Goal: Information Seeking & Learning: Learn about a topic

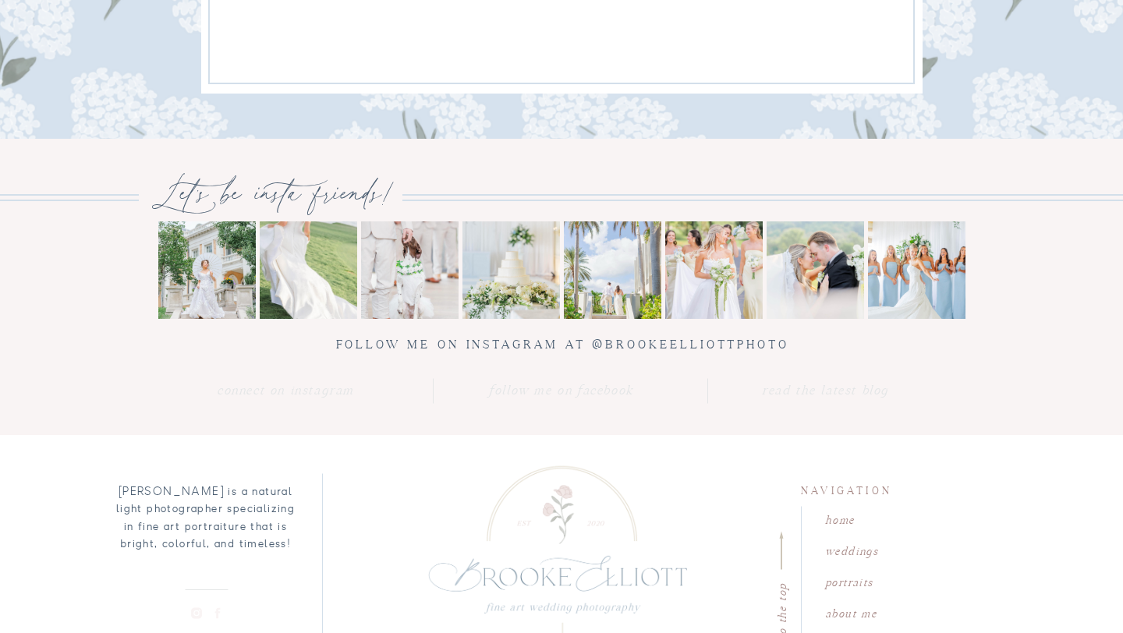
scroll to position [2966, 0]
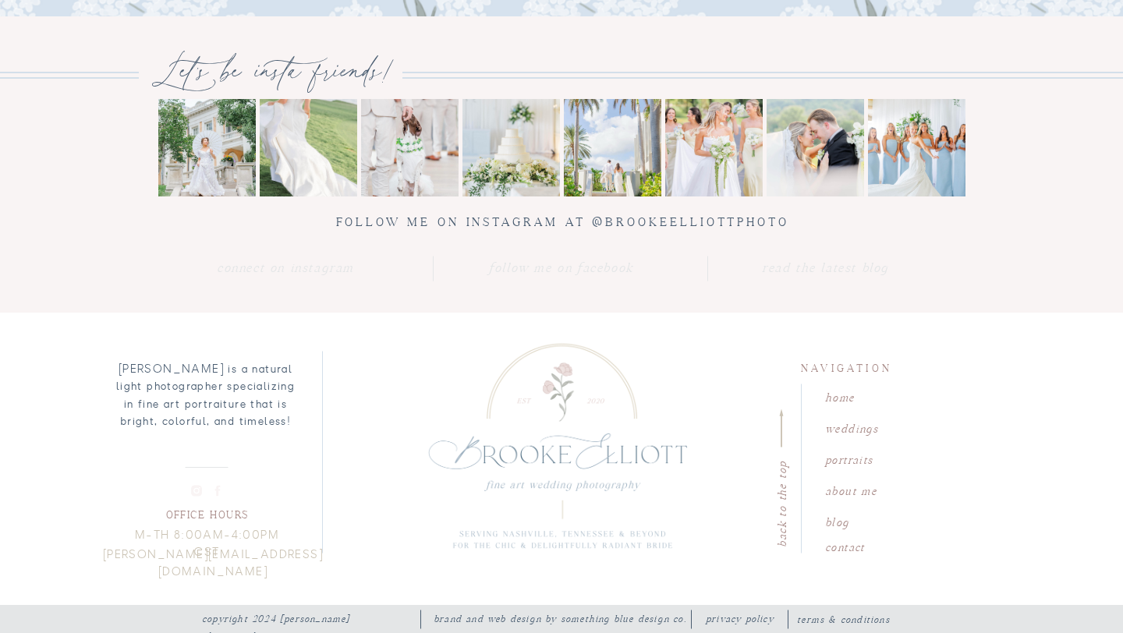
click at [854, 430] on nav "weddings" at bounding box center [869, 426] width 89 height 15
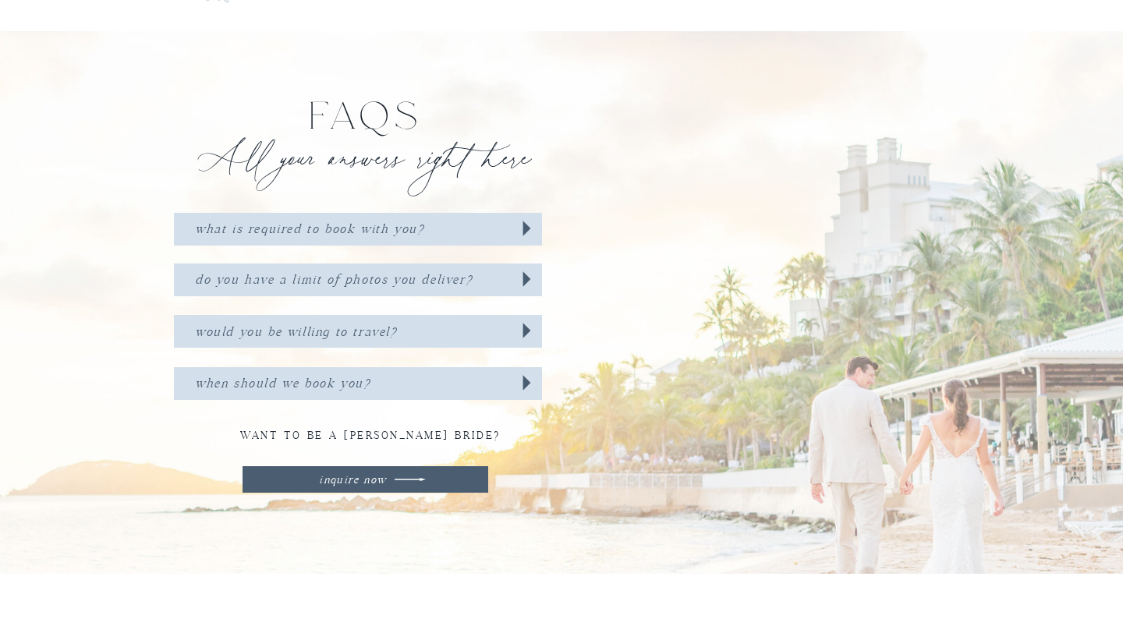
scroll to position [4868, 0]
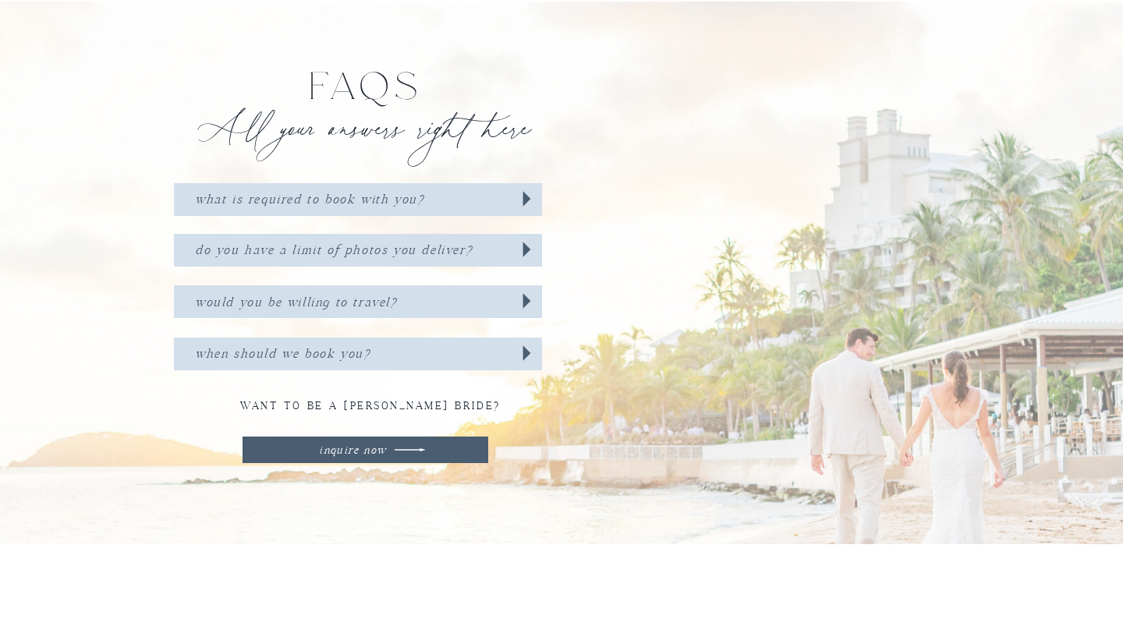
click at [515, 244] on icon at bounding box center [526, 249] width 30 height 34
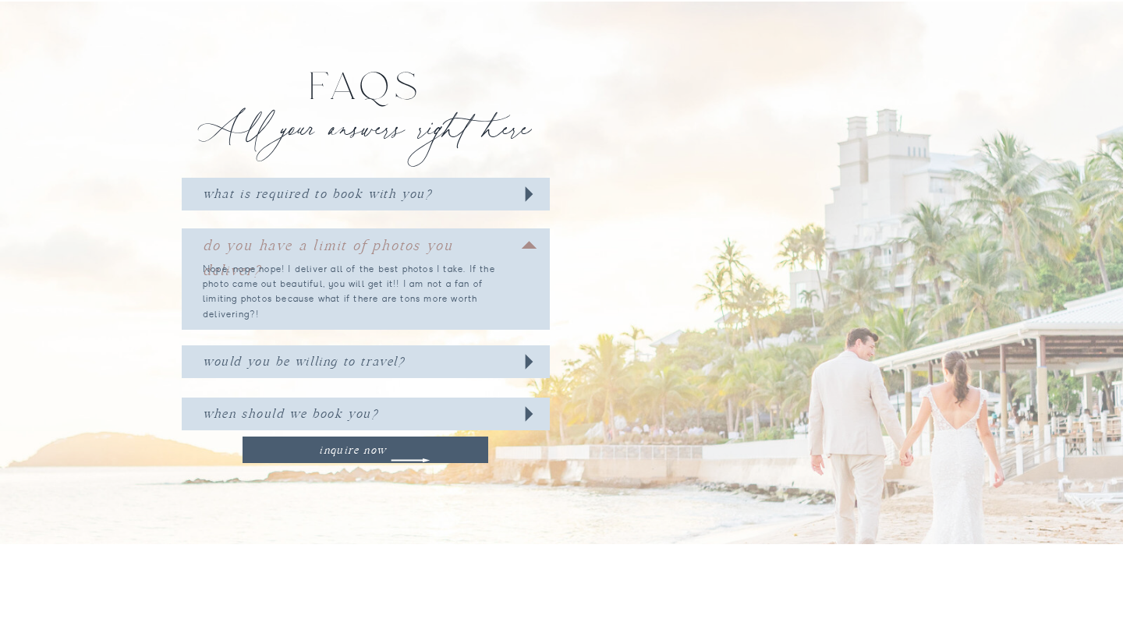
click at [509, 186] on div at bounding box center [366, 194] width 368 height 33
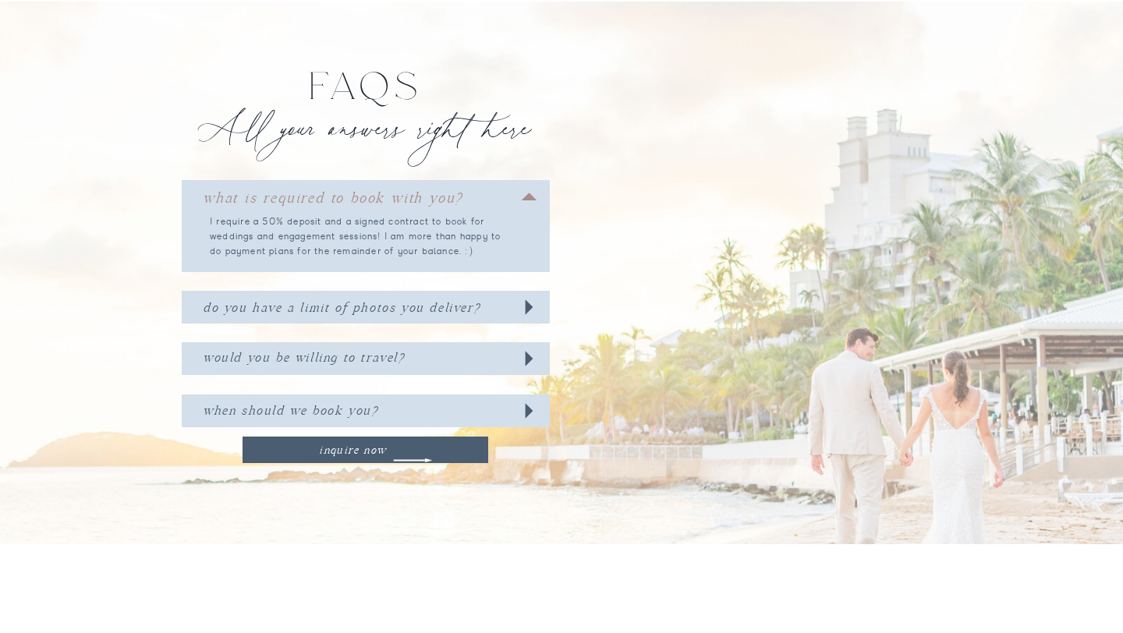
click at [529, 347] on icon at bounding box center [529, 358] width 30 height 34
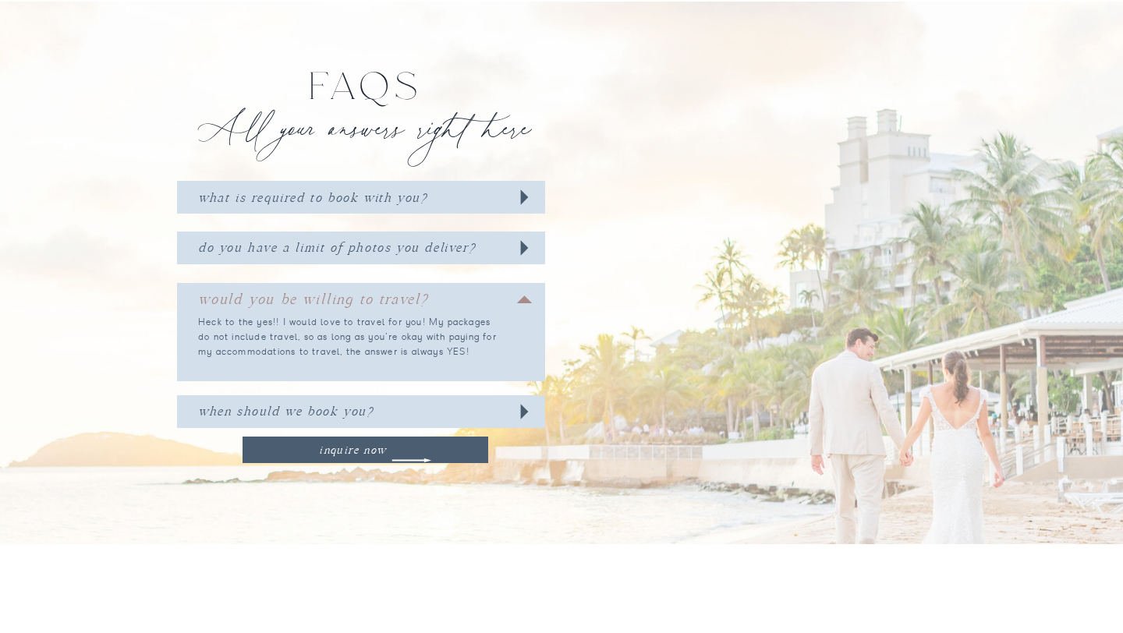
click at [531, 400] on icon at bounding box center [524, 411] width 30 height 34
